Goal: Task Accomplishment & Management: Manage account settings

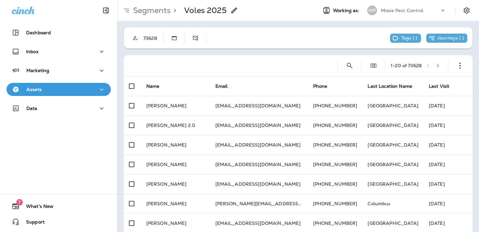
click at [268, 34] on div "73628 Tags ( ) Journeys ( )" at bounding box center [298, 37] width 348 height 21
click at [236, 10] on icon at bounding box center [234, 11] width 8 height 8
click at [20, 35] on button "Cancel" at bounding box center [10, 31] width 20 height 7
click at [454, 63] on button "button" at bounding box center [459, 65] width 13 height 13
click at [424, 82] on p "Edit Segment" at bounding box center [417, 82] width 34 height 5
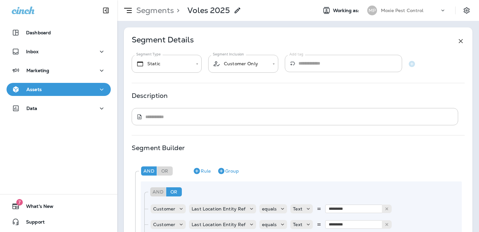
click at [164, 13] on p "Segments" at bounding box center [154, 11] width 40 height 10
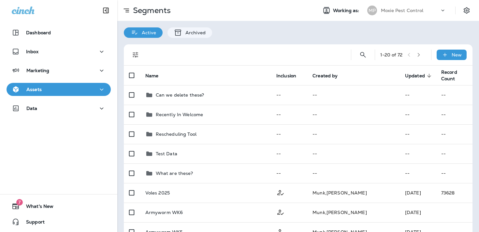
scroll to position [40, 0]
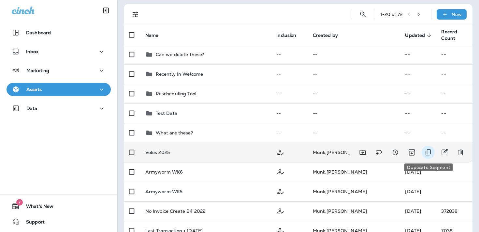
click at [426, 151] on icon "Duplicate Segment" at bounding box center [428, 152] width 8 height 8
click at [47, 30] on button "Duplicate" at bounding box center [33, 26] width 26 height 7
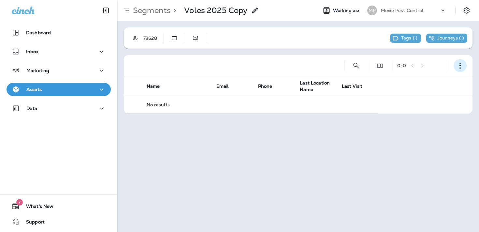
click at [456, 66] on button "button" at bounding box center [459, 65] width 13 height 13
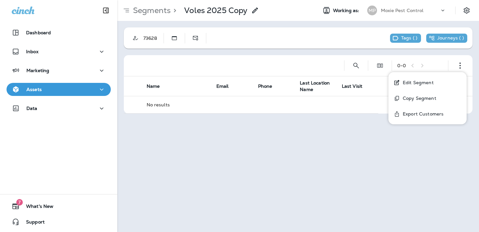
click at [433, 83] on button "Edit Segment" at bounding box center [427, 83] width 78 height 16
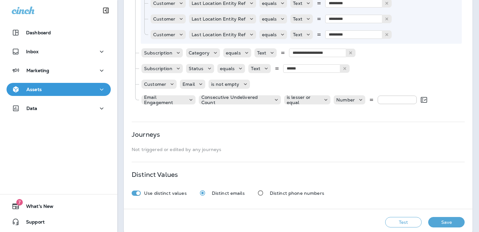
scroll to position [361, 0]
click at [451, 100] on button "Remove Rule" at bounding box center [454, 100] width 13 height 13
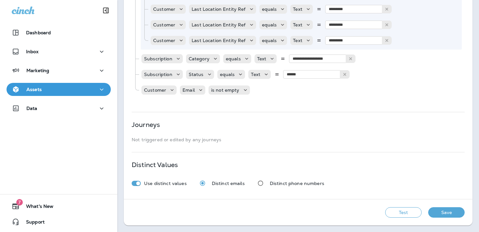
scroll to position [356, 0]
click at [275, 91] on icon "Remove Rule" at bounding box center [277, 90] width 8 height 8
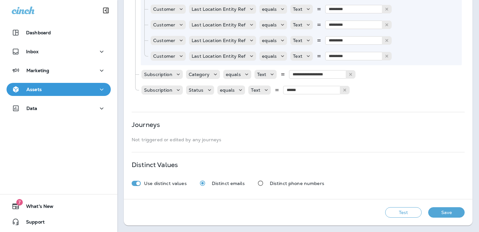
click at [402, 216] on button "Test" at bounding box center [403, 212] width 36 height 10
click at [358, 211] on button "Get Total" at bounding box center [365, 211] width 25 height 7
click at [46, 24] on button "Calculate" at bounding box center [33, 20] width 26 height 7
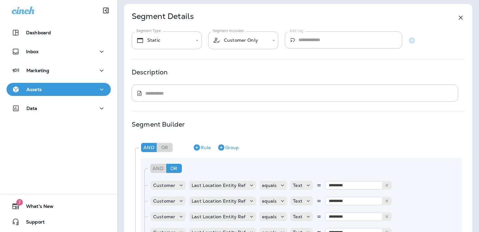
scroll to position [0, 0]
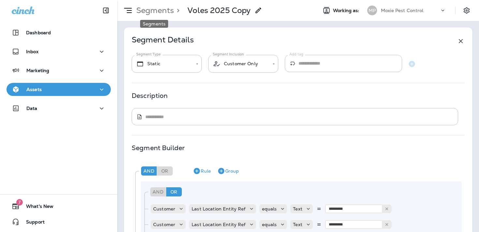
click at [158, 9] on p "Segments" at bounding box center [154, 11] width 40 height 10
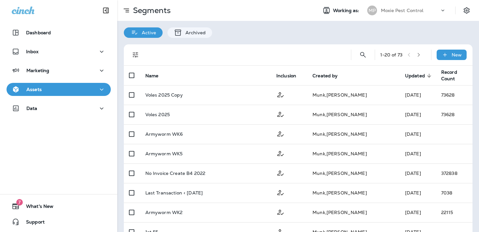
scroll to position [57, 0]
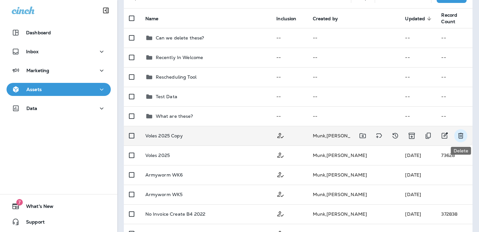
click at [460, 137] on icon "Delete" at bounding box center [461, 136] width 8 height 8
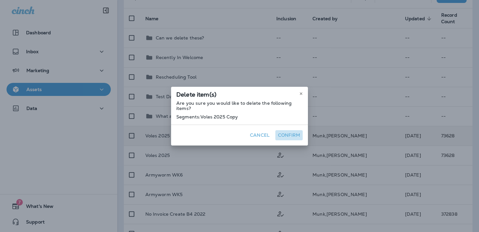
click at [295, 140] on button "Confirm" at bounding box center [288, 135] width 27 height 10
click at [294, 140] on button "Confirm" at bounding box center [288, 135] width 27 height 10
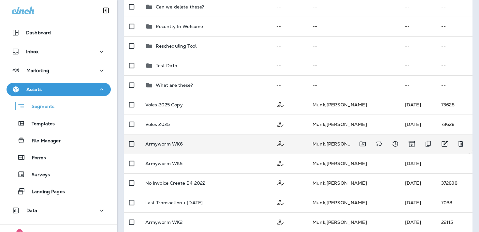
scroll to position [90, 0]
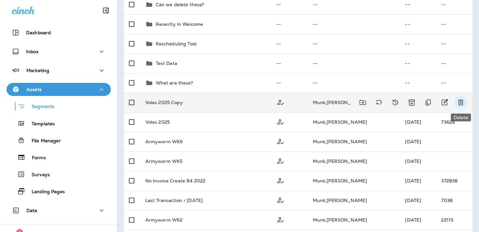
click at [466, 100] on button "Delete" at bounding box center [460, 102] width 13 height 13
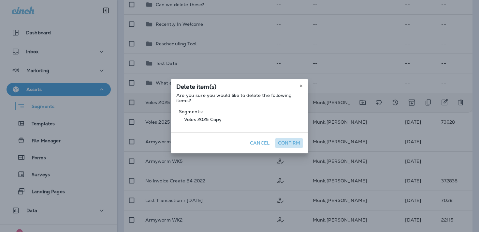
click at [289, 141] on button "Confirm" at bounding box center [288, 143] width 27 height 10
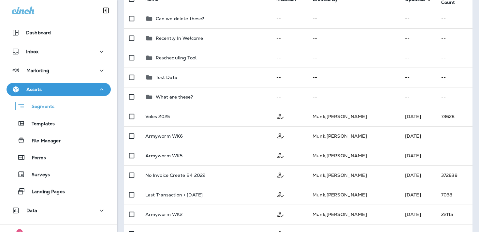
scroll to position [82, 0]
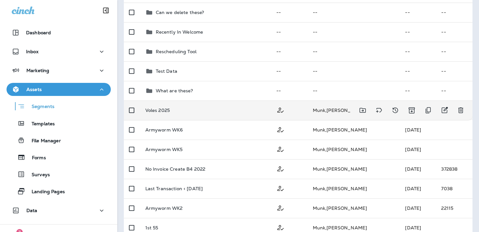
click at [237, 113] on td "Voles 2025" at bounding box center [205, 110] width 131 height 20
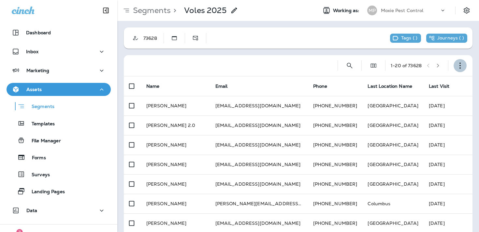
click at [461, 66] on icon "button" at bounding box center [460, 65] width 7 height 7
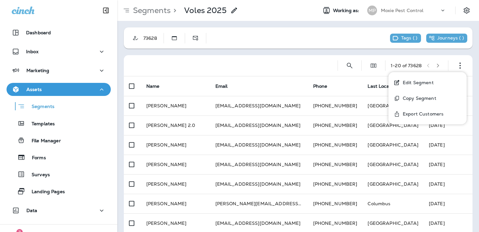
click at [431, 82] on p "Edit Segment" at bounding box center [417, 82] width 34 height 5
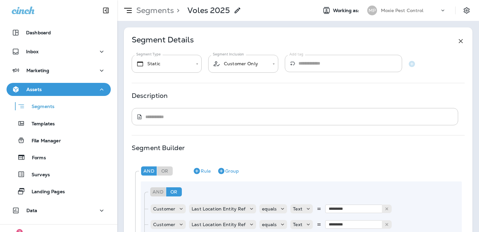
scroll to position [345, 0]
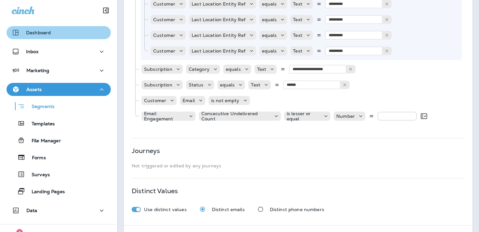
click at [67, 34] on div "Dashboard" at bounding box center [59, 33] width 94 height 8
